Goal: Information Seeking & Learning: Understand process/instructions

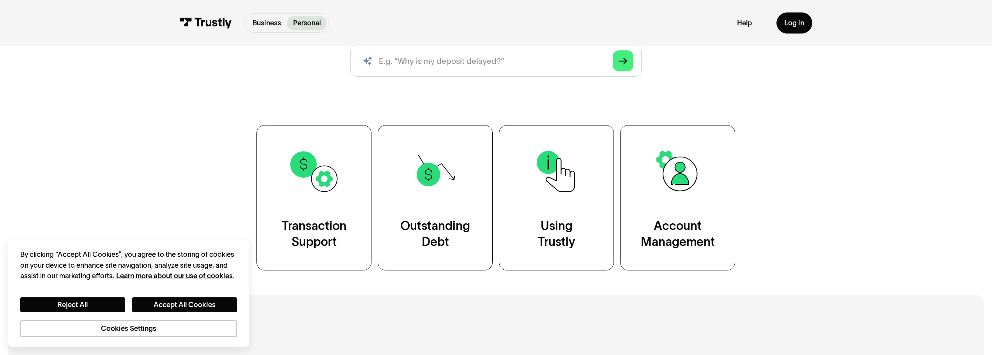
scroll to position [156, 0]
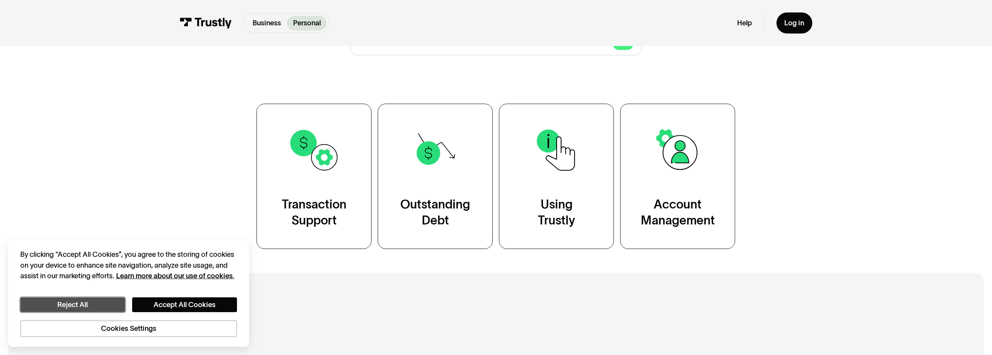
click at [81, 309] on button "Reject All" at bounding box center [72, 304] width 105 height 15
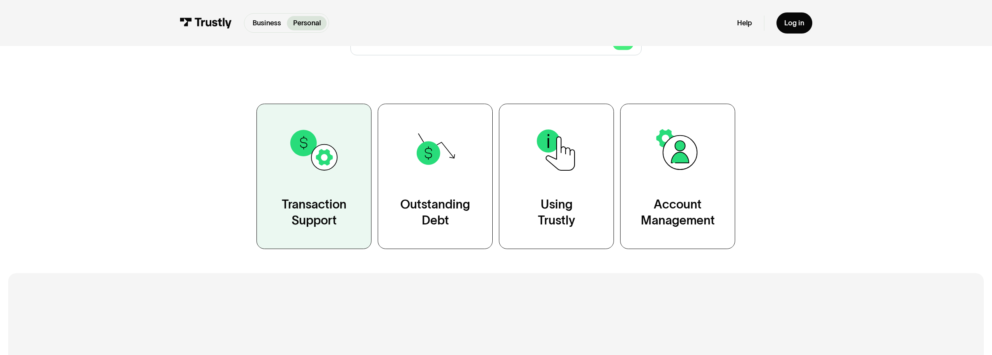
click at [336, 196] on link "Transaction Support" at bounding box center [313, 176] width 115 height 145
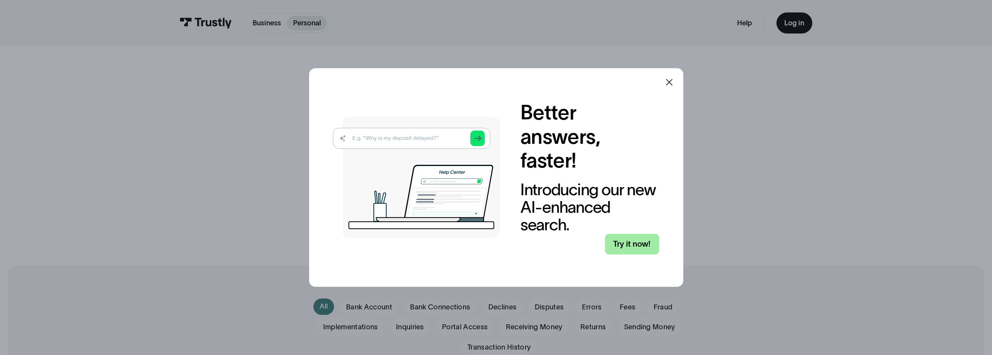
click at [624, 241] on link "Try it now!" at bounding box center [632, 244] width 54 height 21
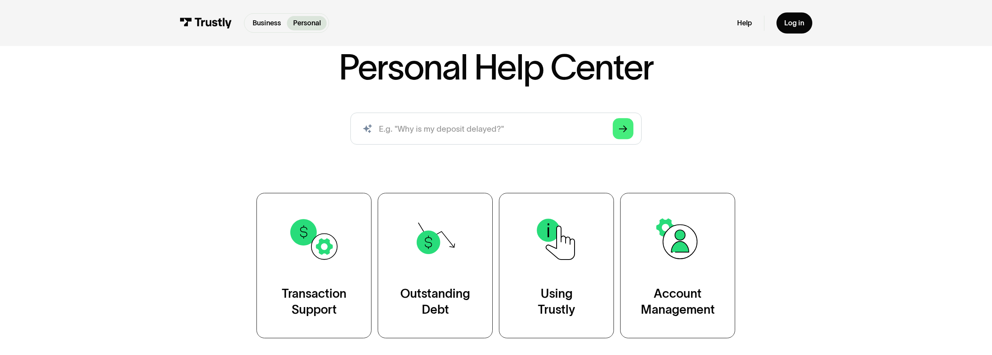
scroll to position [78, 0]
